Goal: Task Accomplishment & Management: Complete application form

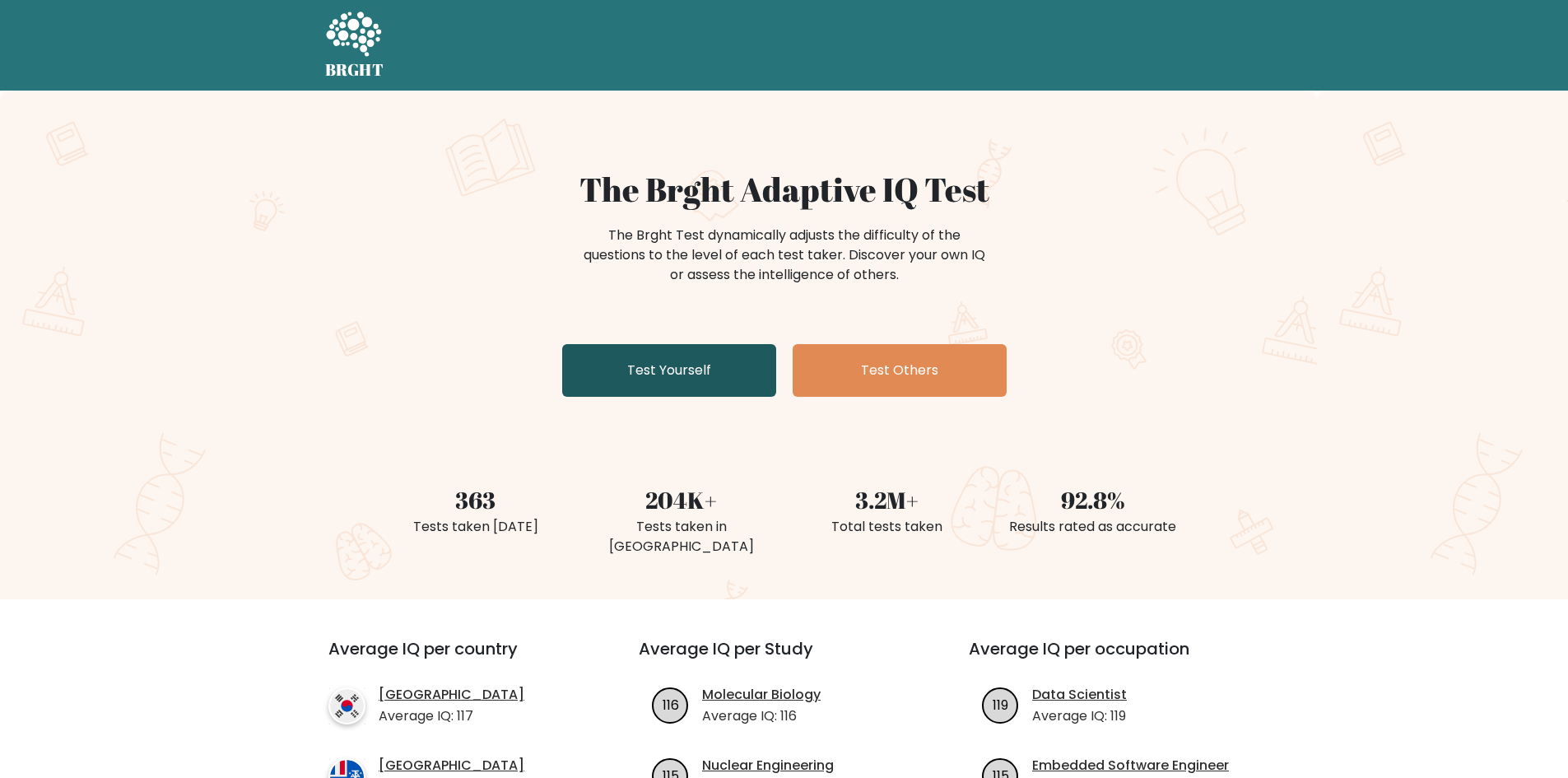
click at [620, 370] on link "Test Yourself" at bounding box center [669, 370] width 214 height 53
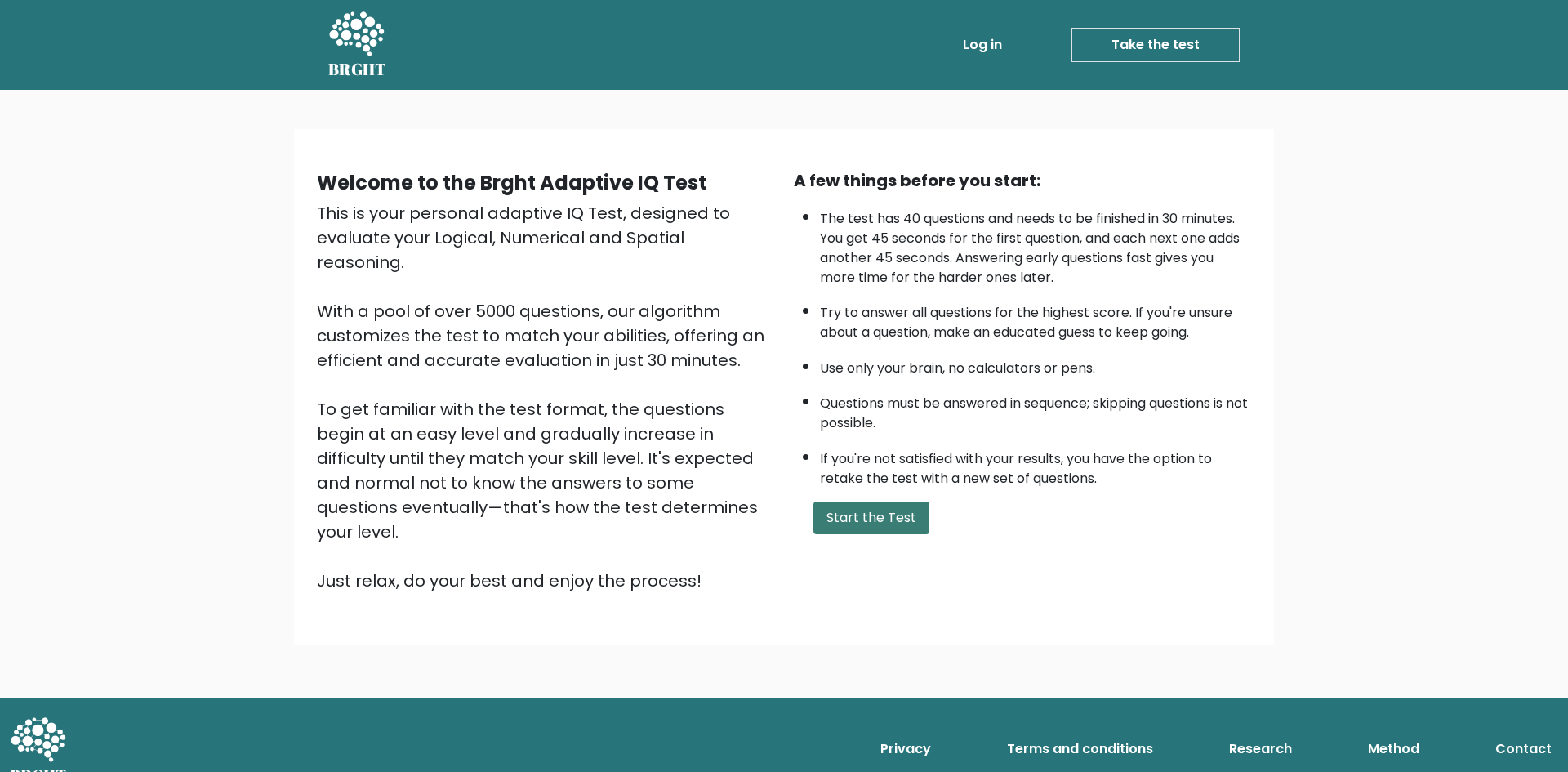
click at [875, 519] on button "Start the Test" at bounding box center [871, 517] width 116 height 33
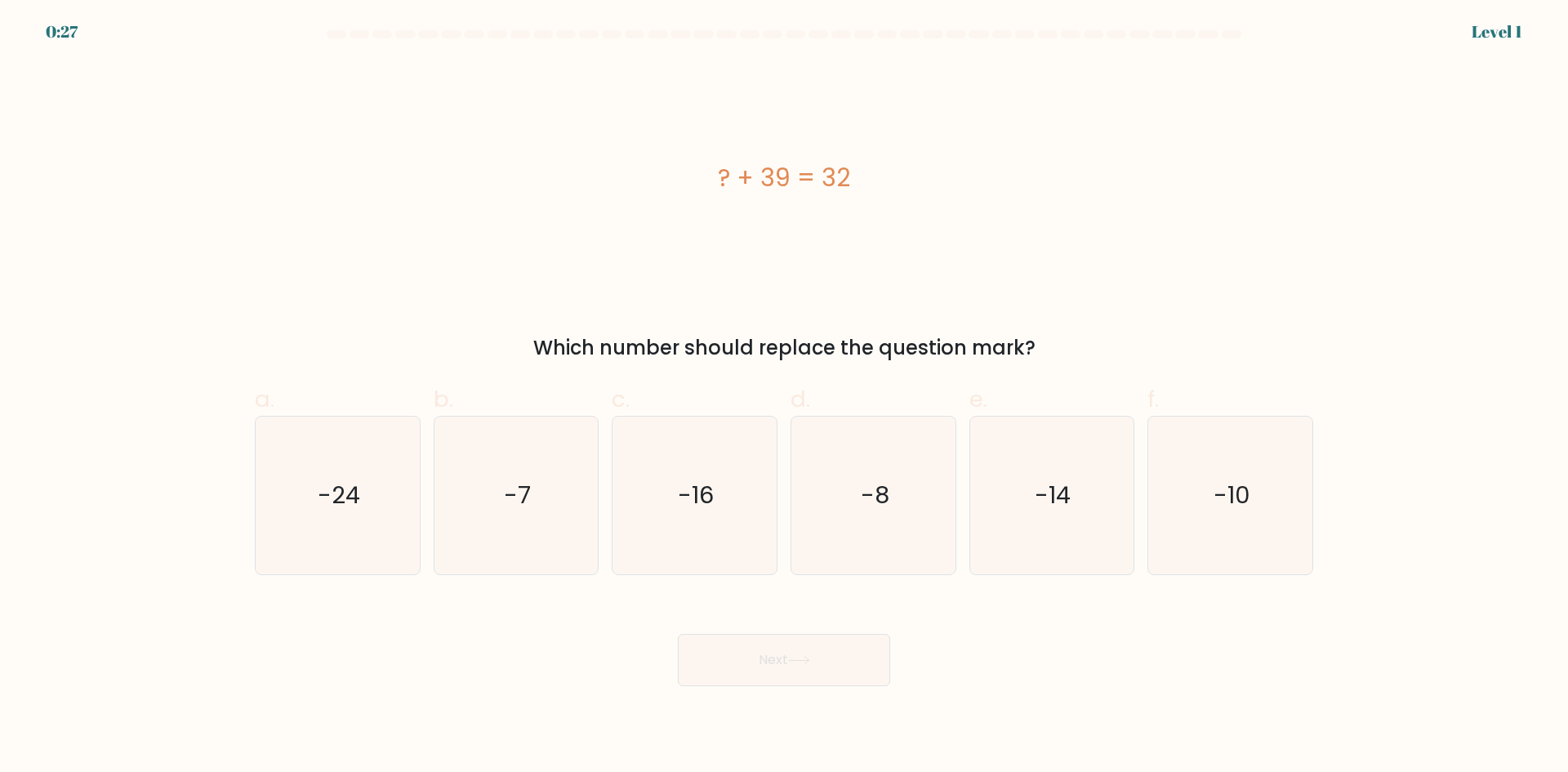
click at [1166, 329] on div "? + 39 = 32 Which number should replace the question mark?" at bounding box center [784, 212] width 1078 height 300
click at [338, 514] on icon "-24" at bounding box center [337, 495] width 158 height 158
click at [784, 397] on input "a. -24" at bounding box center [784, 392] width 1 height 11
radio input "true"
click at [818, 663] on button "Next" at bounding box center [784, 660] width 212 height 53
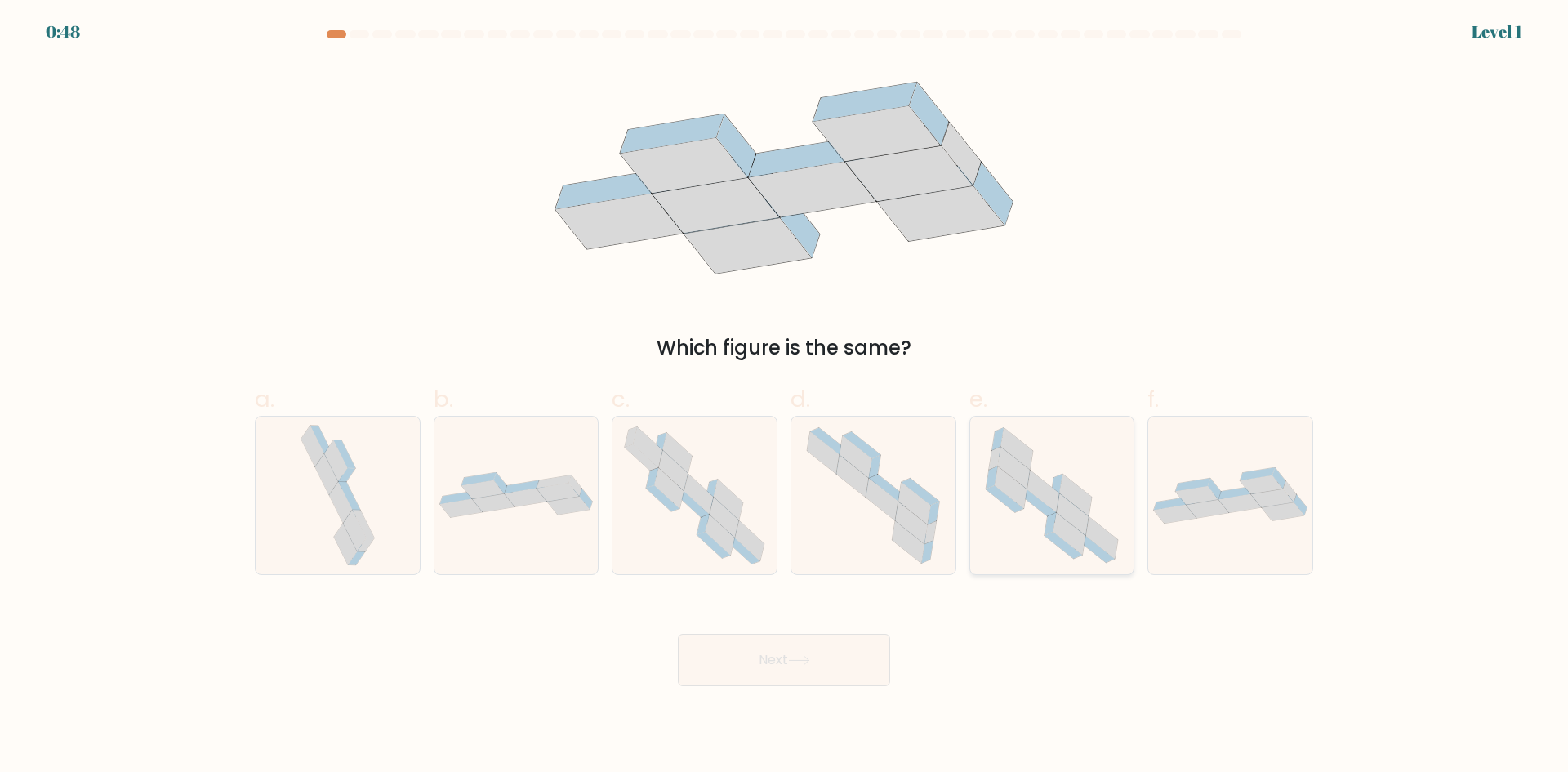
click at [1029, 502] on icon at bounding box center [1037, 502] width 37 height 27
click at [784, 397] on input "e." at bounding box center [784, 392] width 1 height 11
radio input "true"
click at [821, 675] on button "Next" at bounding box center [784, 660] width 212 height 53
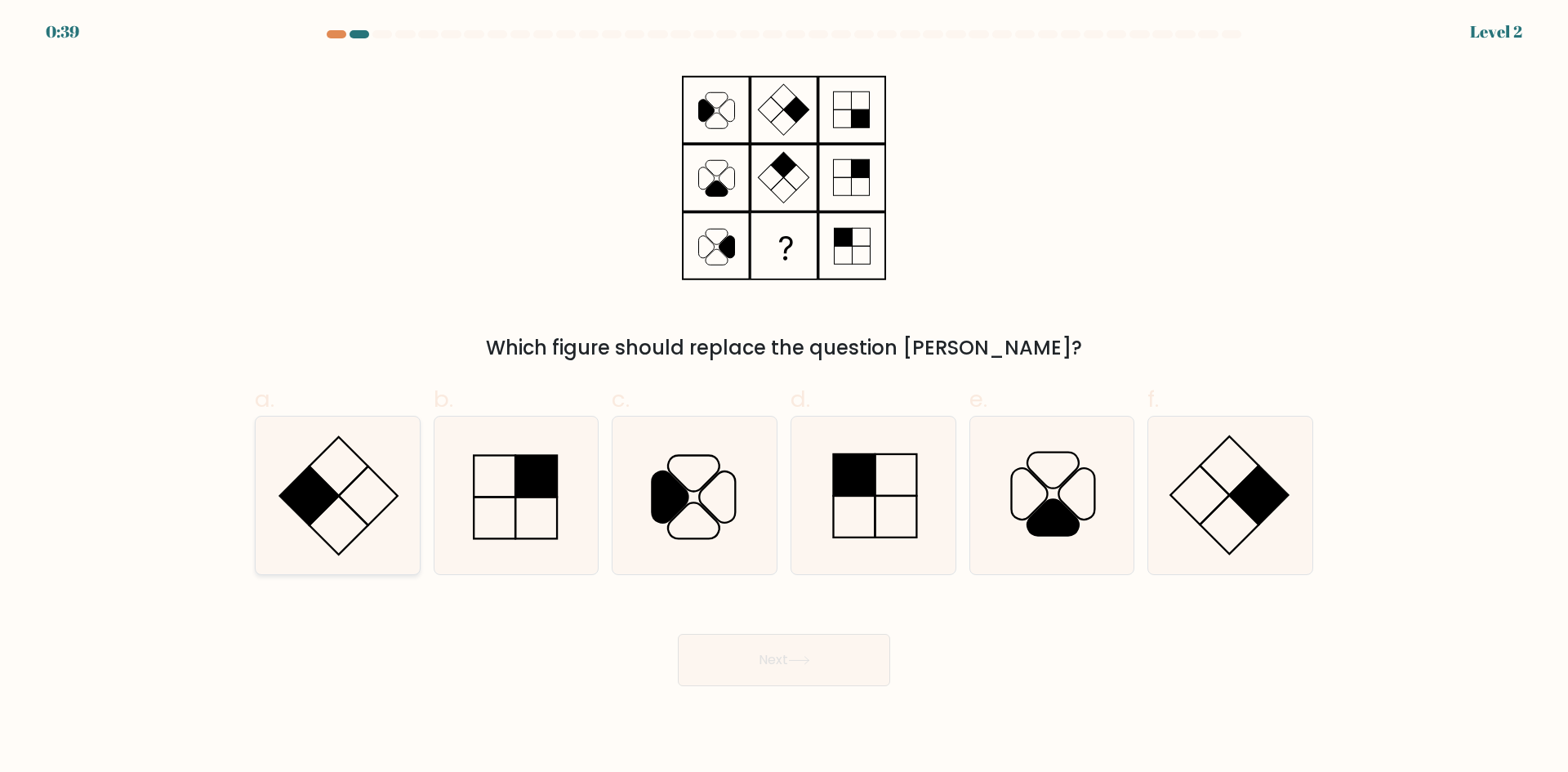
click at [344, 519] on icon at bounding box center [337, 495] width 158 height 158
click at [784, 397] on input "a." at bounding box center [784, 392] width 1 height 11
radio input "true"
click at [776, 653] on button "Next" at bounding box center [784, 660] width 212 height 53
click at [808, 661] on icon at bounding box center [799, 660] width 20 height 7
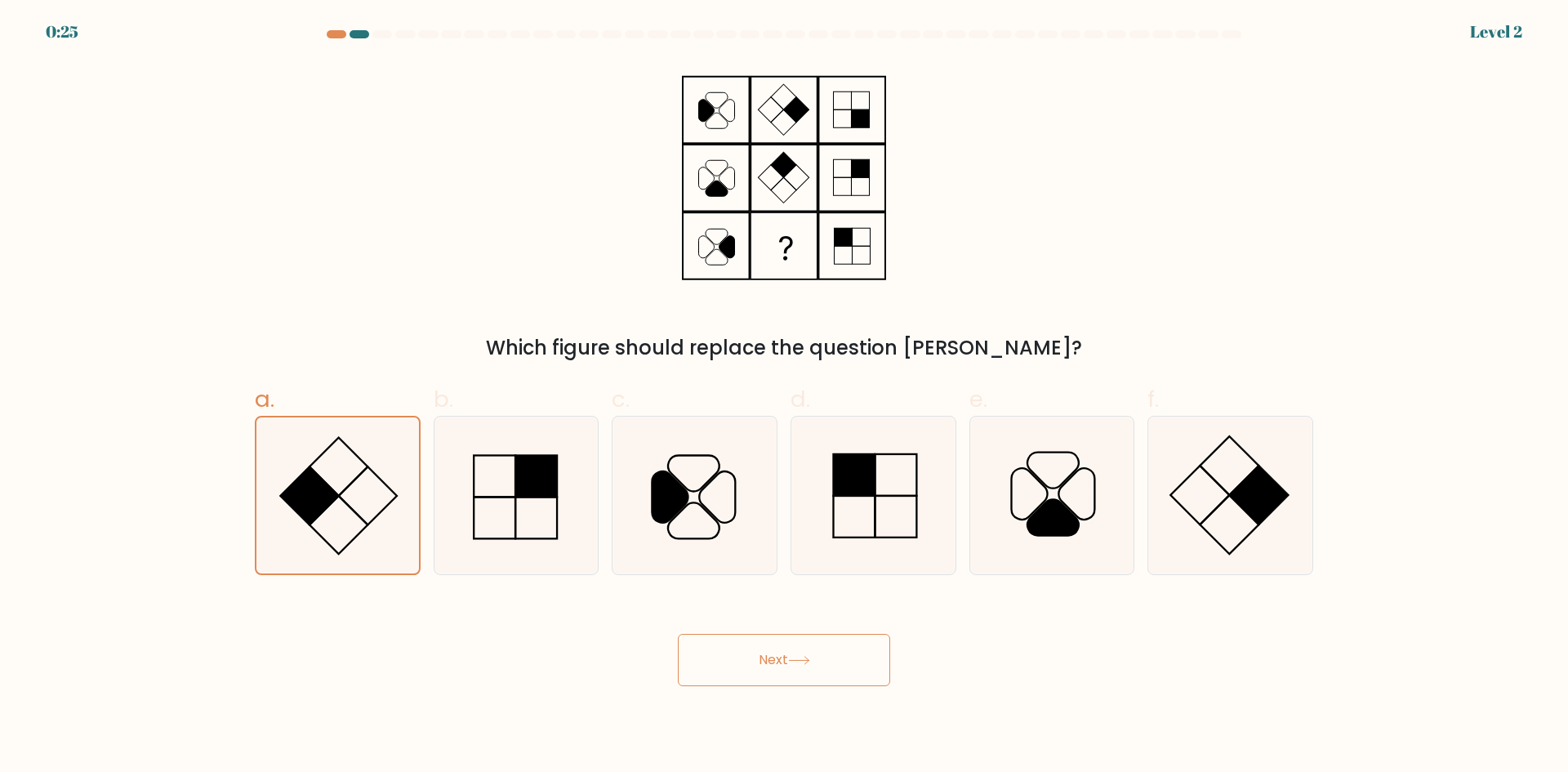
click at [760, 662] on button "Next" at bounding box center [784, 660] width 212 height 53
drag, startPoint x: 363, startPoint y: 33, endPoint x: 355, endPoint y: 25, distance: 11.3
click at [355, 25] on body "0:23 Level 2" at bounding box center [784, 386] width 1568 height 772
click at [556, 42] on div at bounding box center [784, 37] width 1078 height 15
click at [651, 49] on form at bounding box center [784, 358] width 1568 height 655
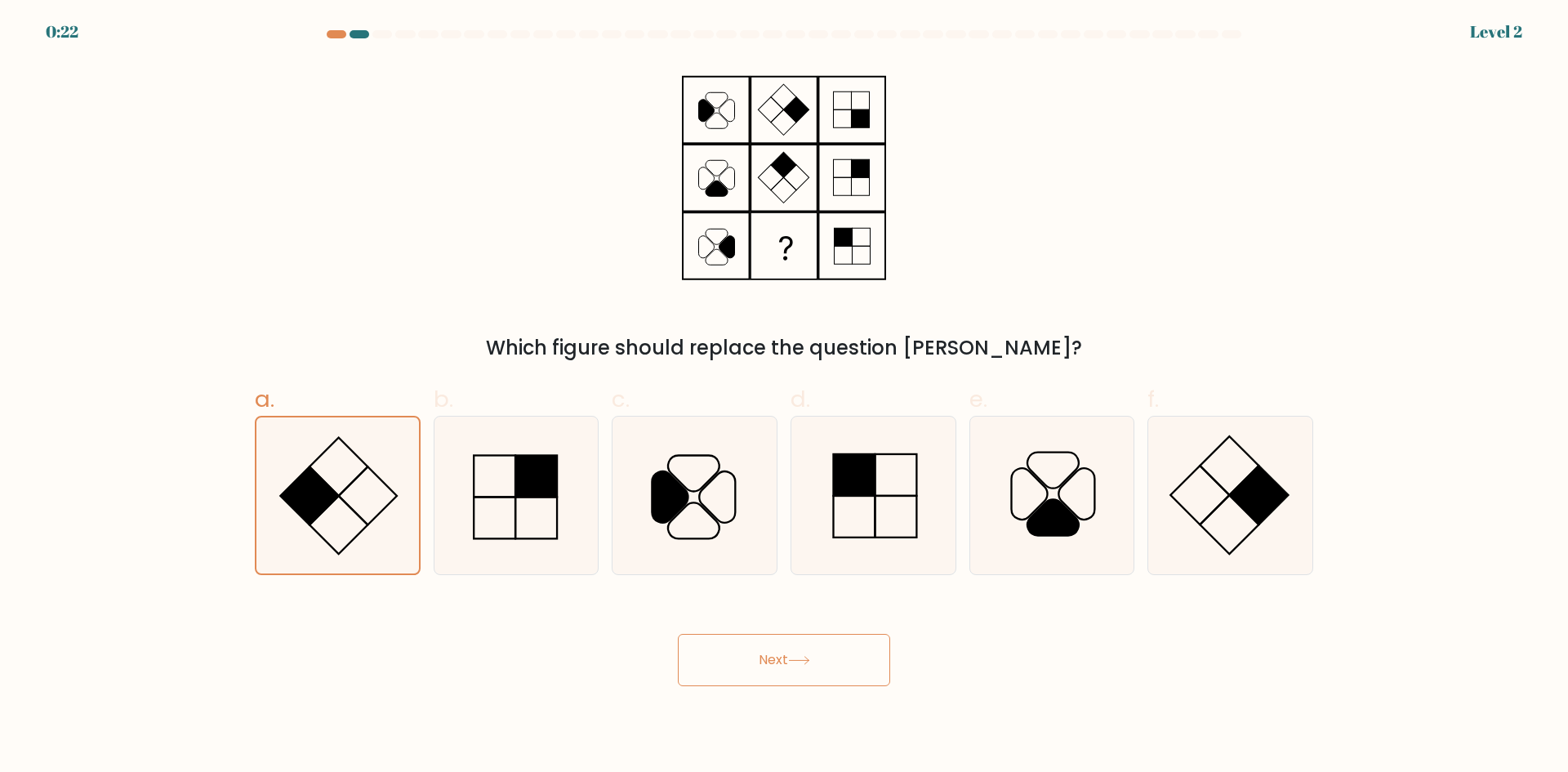
click at [666, 61] on form at bounding box center [784, 358] width 1568 height 655
